Goal: Information Seeking & Learning: Learn about a topic

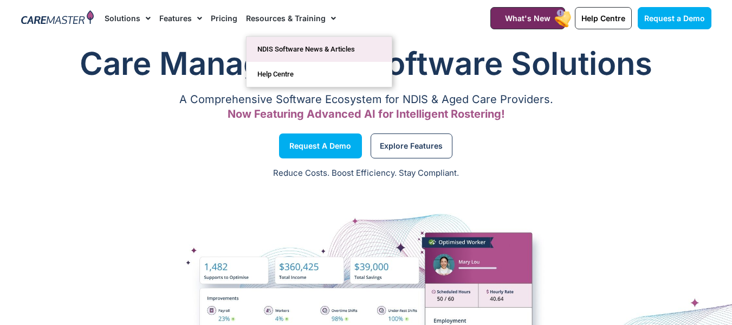
click at [299, 51] on link "NDIS Software News & Articles" at bounding box center [319, 49] width 145 height 25
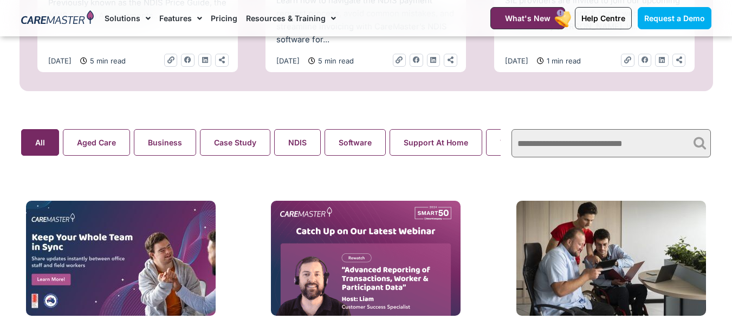
scroll to position [705, 0]
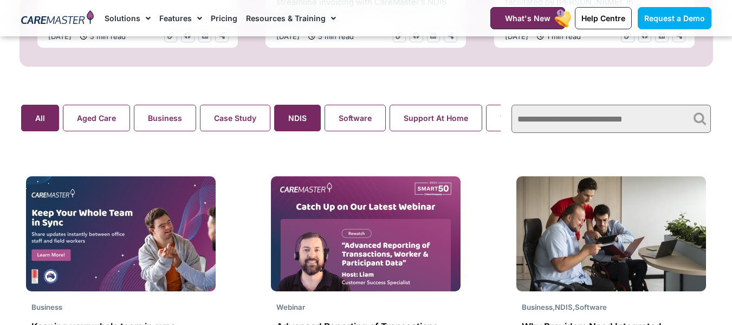
click at [294, 116] on button "NDIS" at bounding box center [297, 118] width 47 height 27
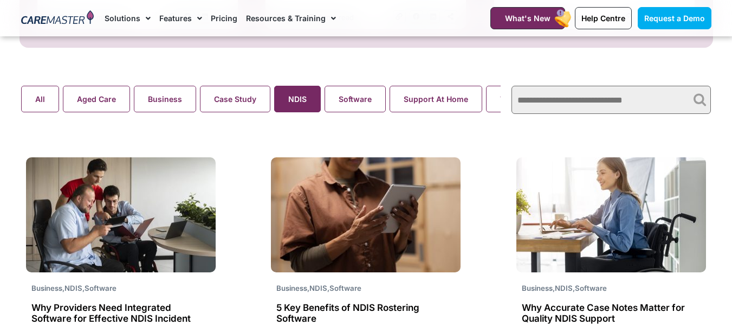
scroll to position [705, 0]
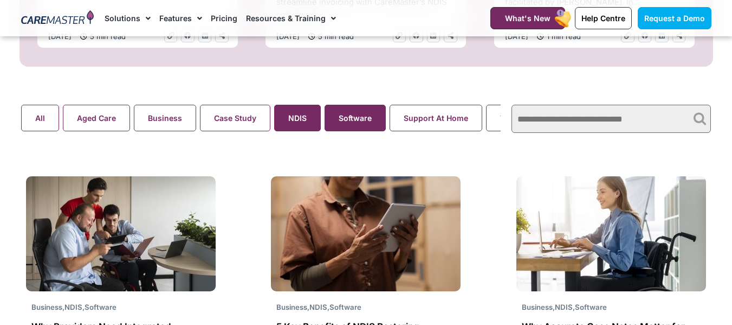
click at [375, 118] on button "Software" at bounding box center [355, 118] width 61 height 27
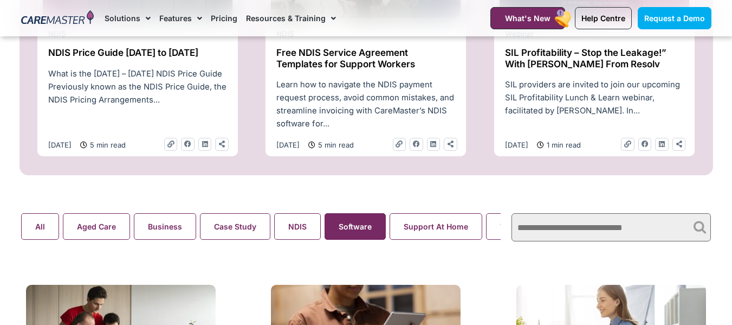
scroll to position [108, 0]
